Goal: Transaction & Acquisition: Purchase product/service

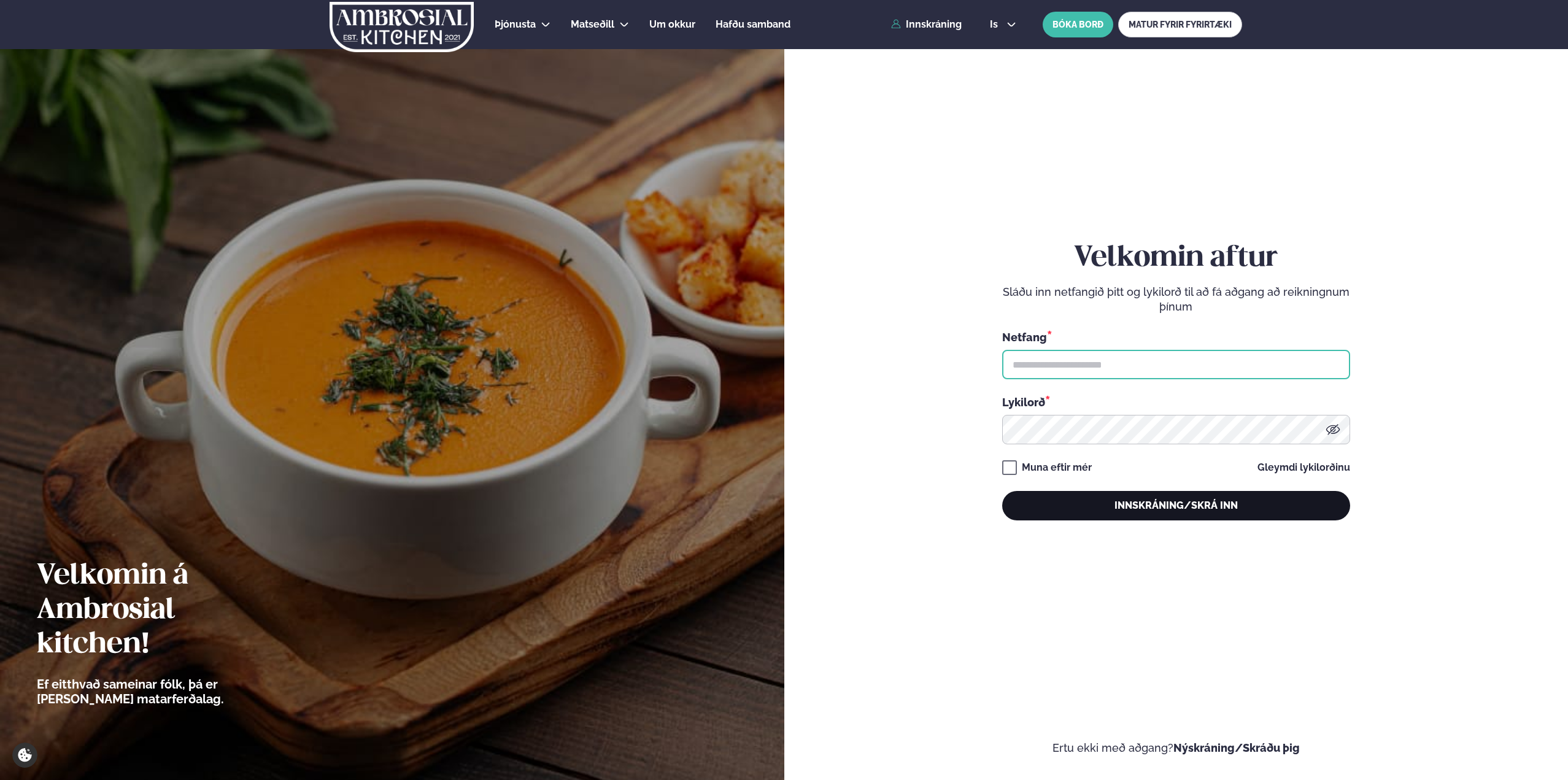
type input "**********"
click at [1122, 513] on button "Innskráning/Skrá inn" at bounding box center [1176, 505] width 348 height 30
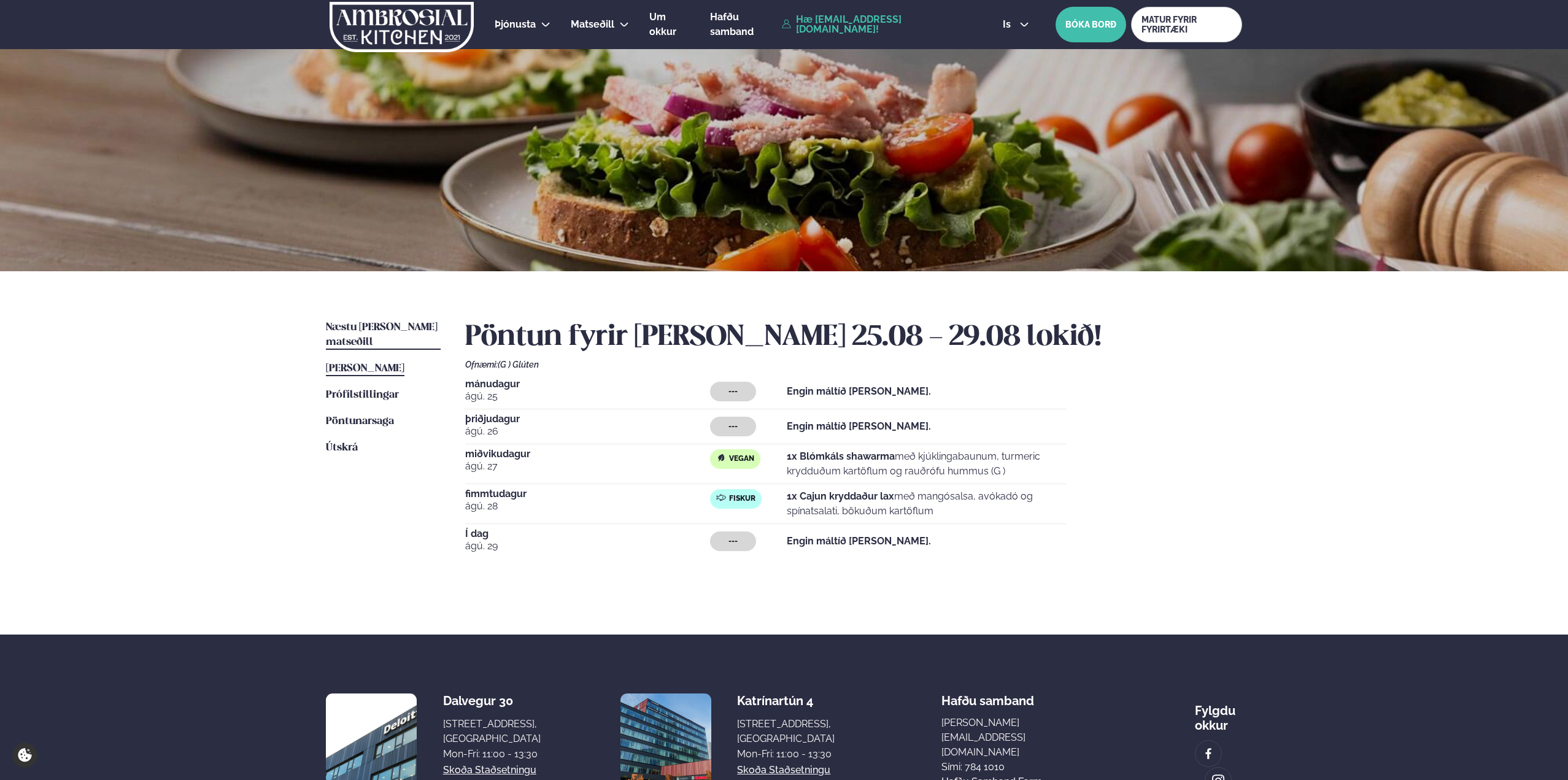
click at [389, 321] on link "Næstu [PERSON_NAME] matseðill Næsta vika" at bounding box center [383, 335] width 115 height 30
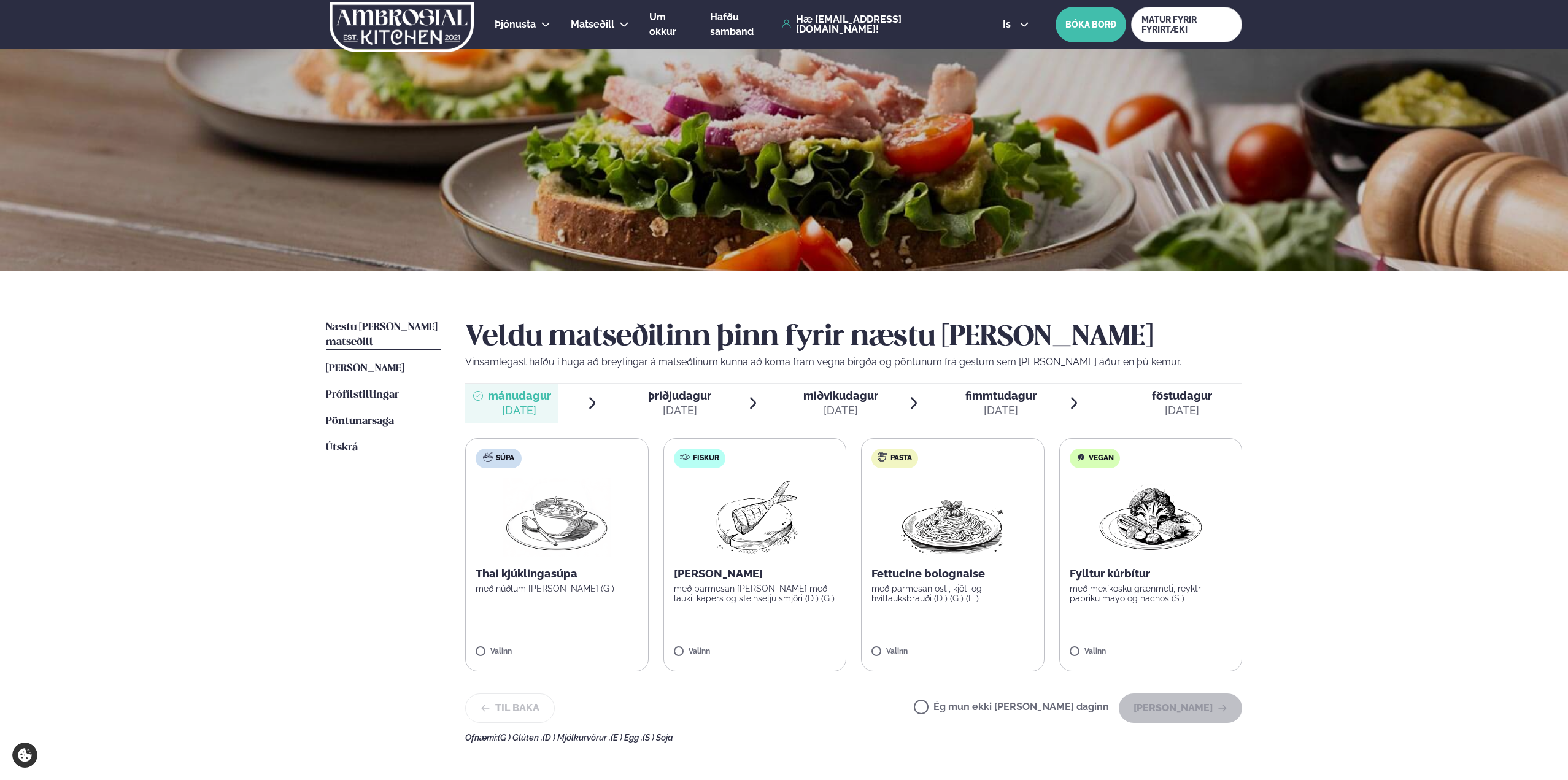
click at [849, 398] on span "miðvikudagur" at bounding box center [841, 395] width 75 height 13
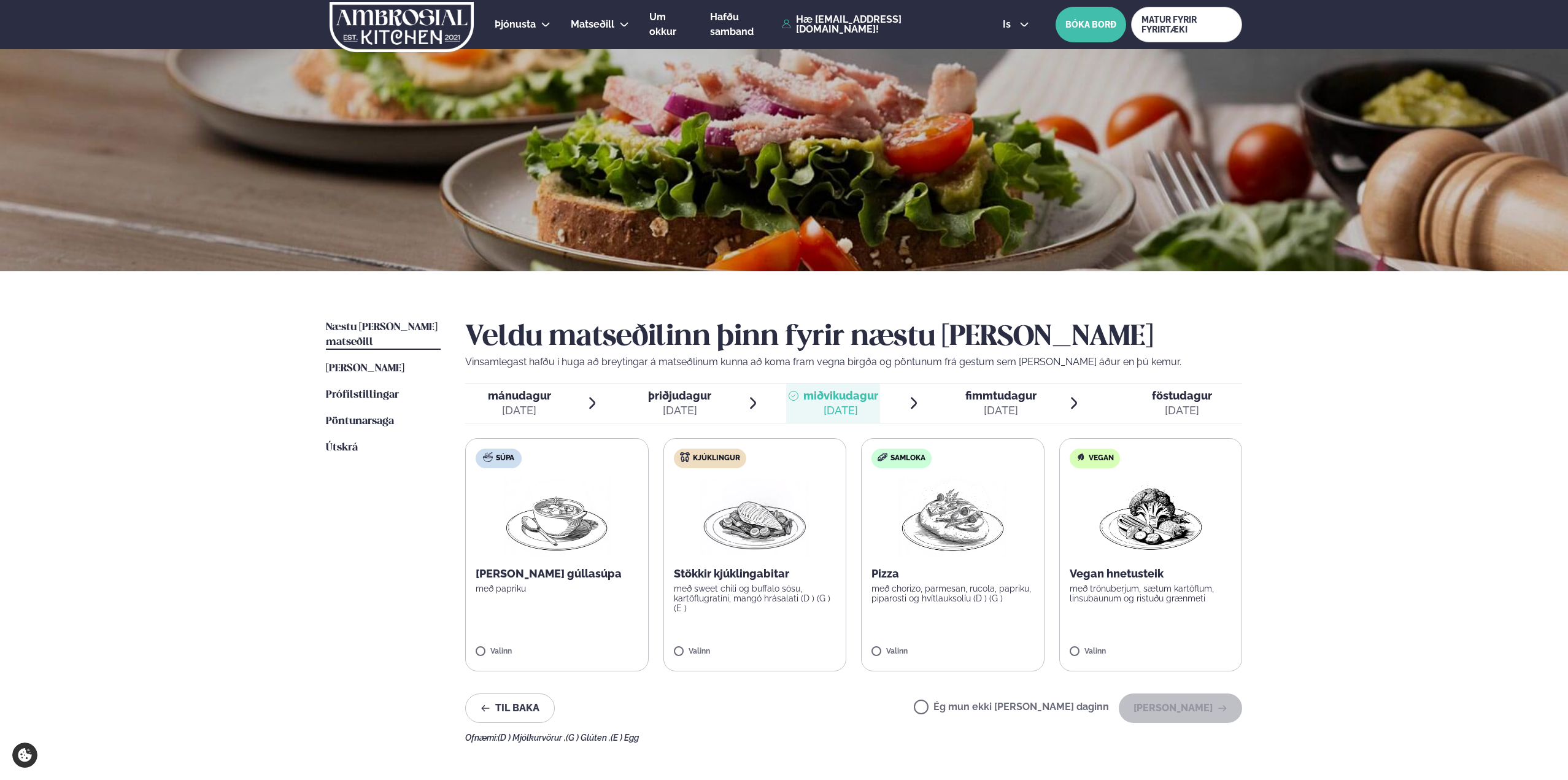
click at [784, 524] on img at bounding box center [755, 517] width 108 height 78
click at [801, 646] on div at bounding box center [791, 645] width 47 height 24
click at [721, 645] on icon at bounding box center [719, 646] width 13 height 13
click at [1176, 703] on button "[PERSON_NAME]" at bounding box center [1181, 708] width 124 height 30
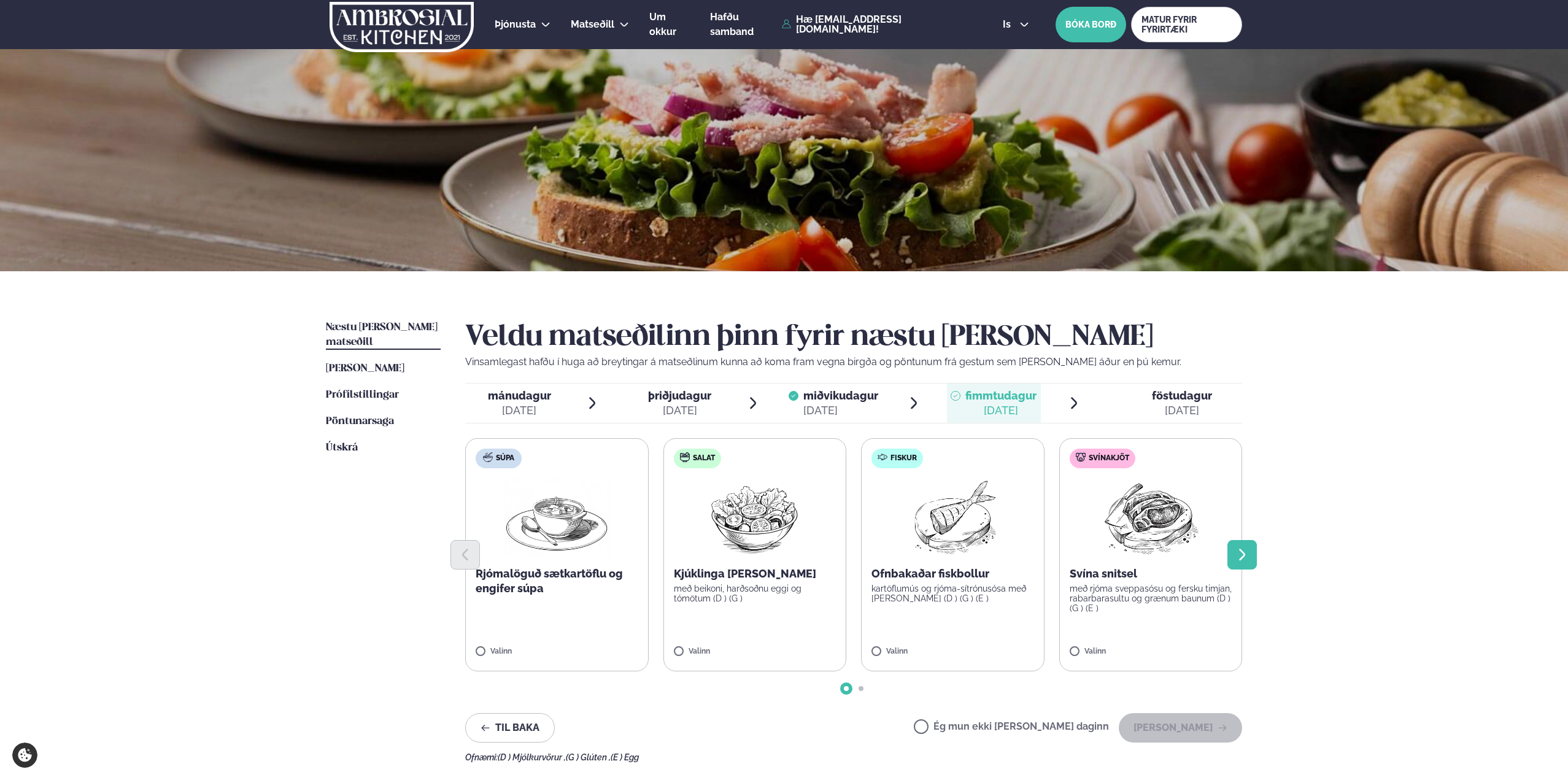
click at [1241, 550] on icon "Next slide" at bounding box center [1242, 554] width 6 height 12
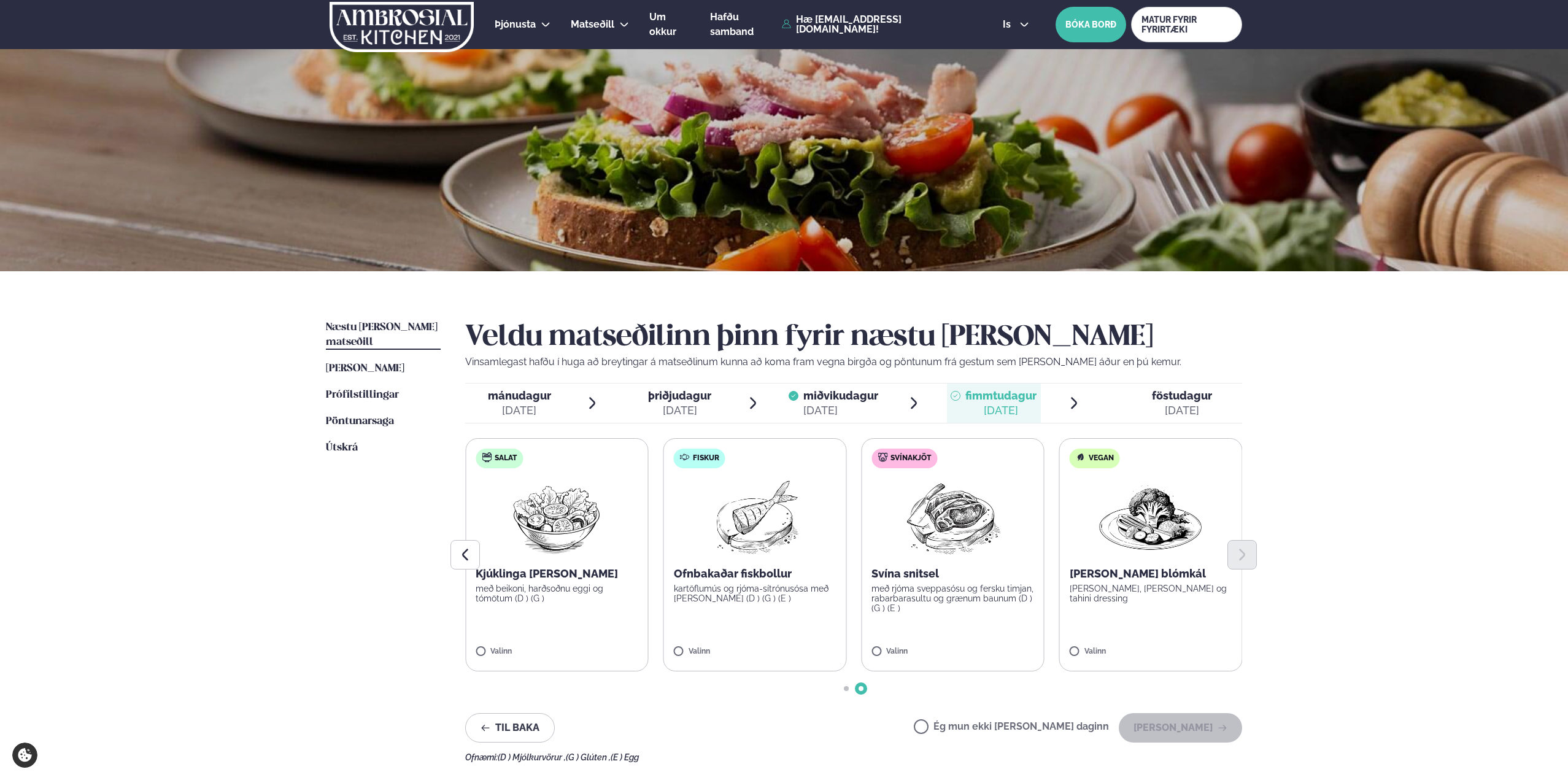
click at [1150, 510] on img at bounding box center [1151, 517] width 108 height 78
click at [1173, 723] on button "[PERSON_NAME]" at bounding box center [1181, 728] width 124 height 30
